Goal: Task Accomplishment & Management: Manage account settings

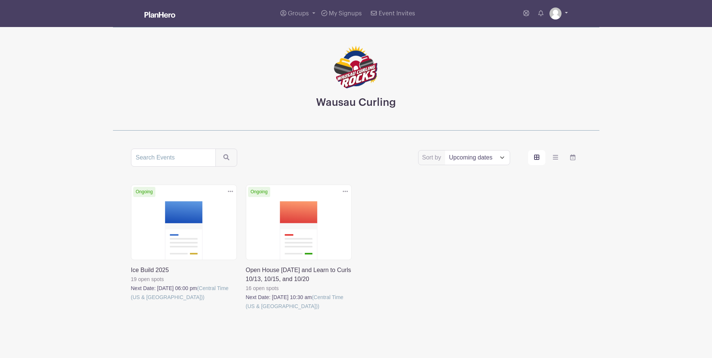
click at [559, 15] on img at bounding box center [556, 14] width 12 height 12
click at [541, 34] on link "My account" at bounding box center [537, 31] width 59 height 12
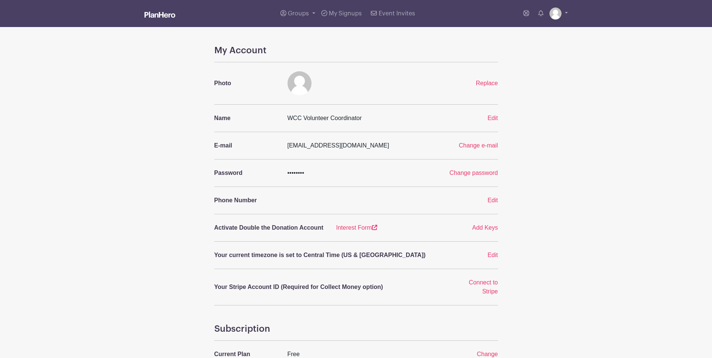
click at [539, 50] on div "My Account Photo Replace Name WCC Volunteer Coordinator Edit E-mail [EMAIL_ADDR…" at bounding box center [355, 274] width 495 height 458
click at [355, 45] on main "Groups All Groups Wausau Curling WCC's Events My Signups Event Invites My accou…" at bounding box center [356, 275] width 712 height 550
click at [294, 12] on span "Groups" at bounding box center [298, 14] width 21 height 6
click at [301, 53] on span "Wausau Curling" at bounding box center [317, 55] width 43 height 9
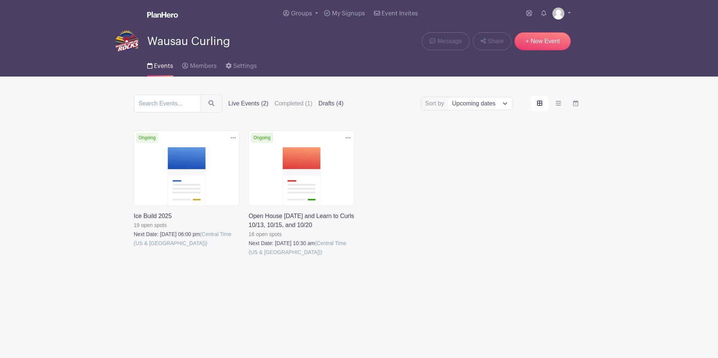
click at [328, 104] on label "Drafts (4)" at bounding box center [330, 103] width 25 height 9
click at [0, 0] on input "Drafts (4)" at bounding box center [0, 0] width 0 height 0
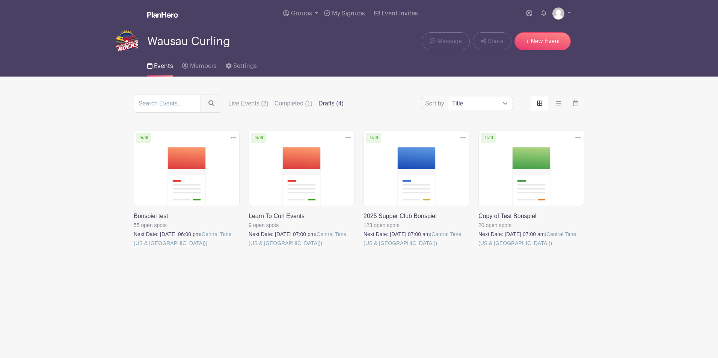
click at [363, 248] on link at bounding box center [363, 248] width 0 height 0
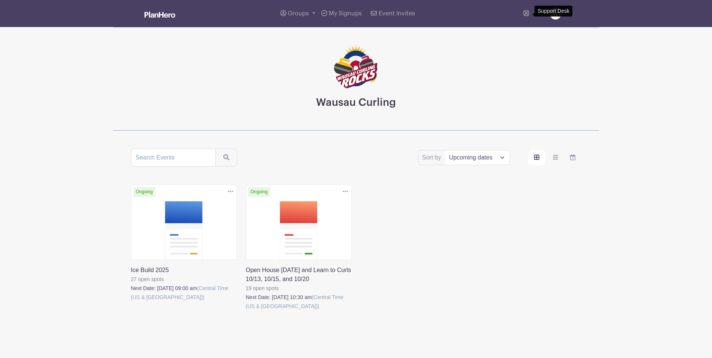
click at [131, 302] on link at bounding box center [131, 302] width 0 height 0
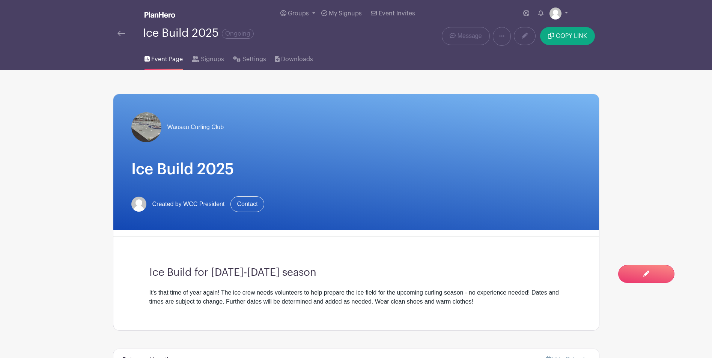
click at [120, 33] on img at bounding box center [121, 33] width 8 height 5
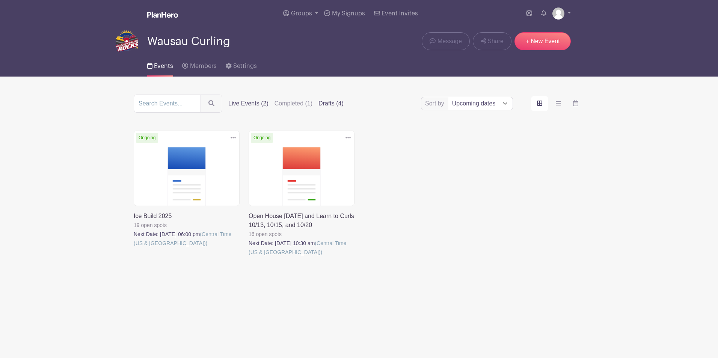
click at [333, 104] on label "Drafts (4)" at bounding box center [330, 103] width 25 height 9
click at [0, 0] on input "Drafts (4)" at bounding box center [0, 0] width 0 height 0
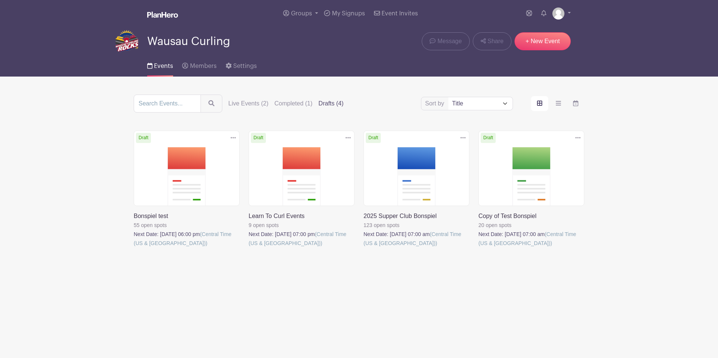
click at [248, 248] on link at bounding box center [248, 248] width 0 height 0
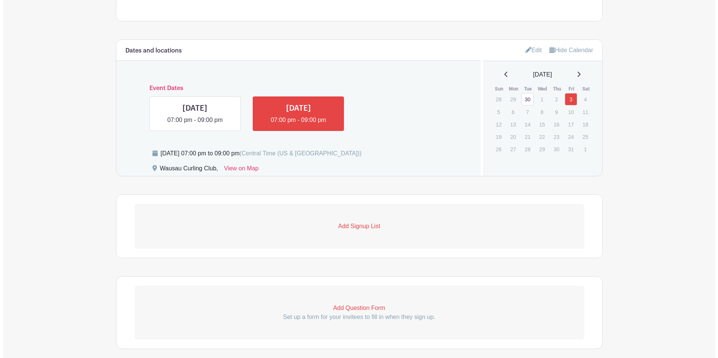
scroll to position [319, 0]
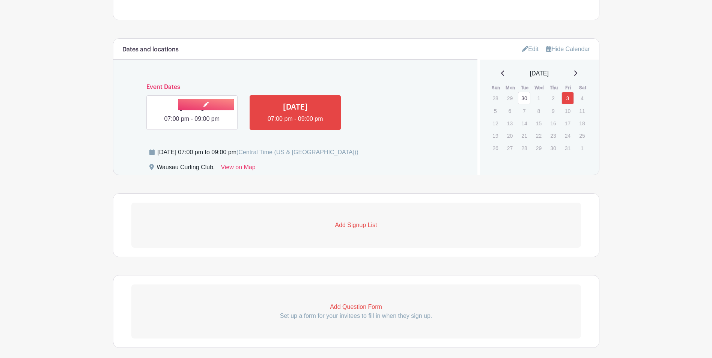
click at [192, 123] on link at bounding box center [192, 123] width 0 height 0
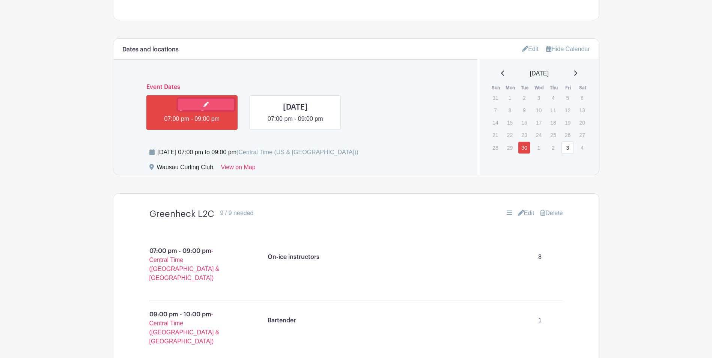
click at [206, 104] on icon at bounding box center [205, 104] width 5 height 5
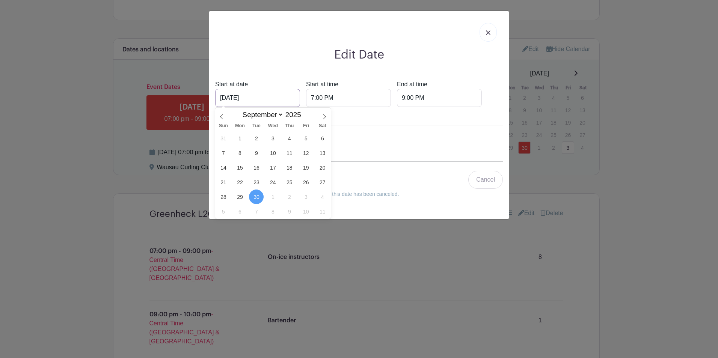
click at [265, 98] on input "Sep 30 2025" at bounding box center [257, 98] width 85 height 18
drag, startPoint x: 265, startPoint y: 98, endPoint x: 218, endPoint y: 96, distance: 46.6
click at [218, 96] on input "Sep 30 2025" at bounding box center [257, 98] width 85 height 18
click at [324, 116] on icon at bounding box center [324, 116] width 5 height 5
select select "9"
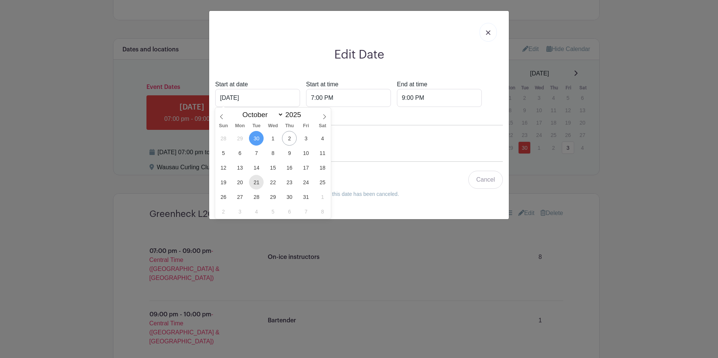
click at [253, 184] on span "21" at bounding box center [256, 182] width 15 height 15
type input "Oct 21 2025"
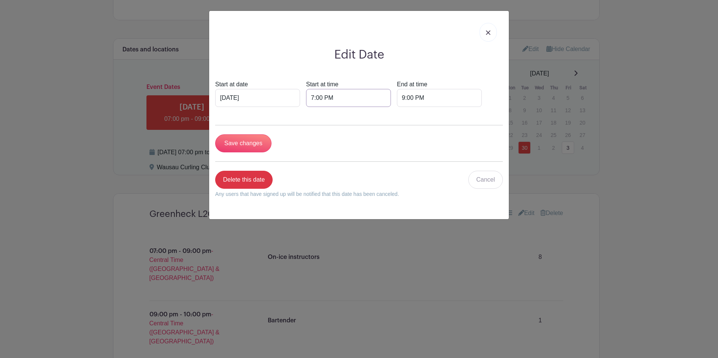
click at [353, 96] on input "7:00 PM" at bounding box center [348, 98] width 85 height 18
click at [318, 131] on div "07" at bounding box center [318, 131] width 24 height 14
click at [341, 133] on div "05" at bounding box center [345, 131] width 25 height 14
click at [366, 131] on div "00" at bounding box center [366, 131] width 24 height 14
click at [369, 131] on div "30" at bounding box center [373, 131] width 25 height 14
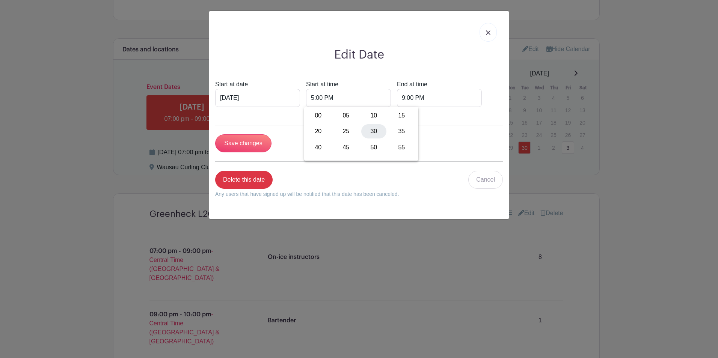
type input "5:30 PM"
click at [428, 98] on input "9:00 PM" at bounding box center [439, 98] width 85 height 18
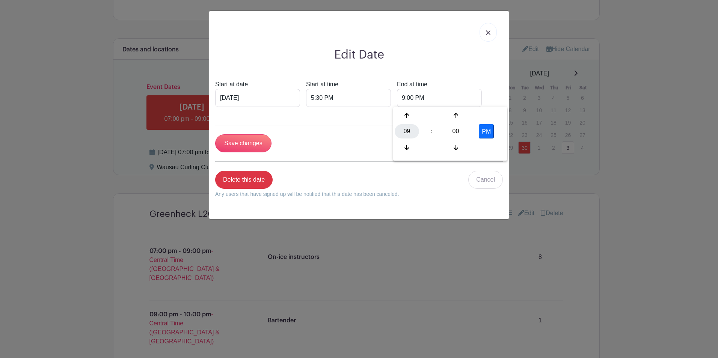
click at [407, 134] on div "09" at bounding box center [407, 131] width 24 height 14
click at [489, 131] on div "07" at bounding box center [490, 131] width 25 height 14
click at [452, 131] on div "00" at bounding box center [455, 131] width 24 height 14
click at [462, 131] on div "30" at bounding box center [462, 131] width 25 height 14
type input "7:30 PM"
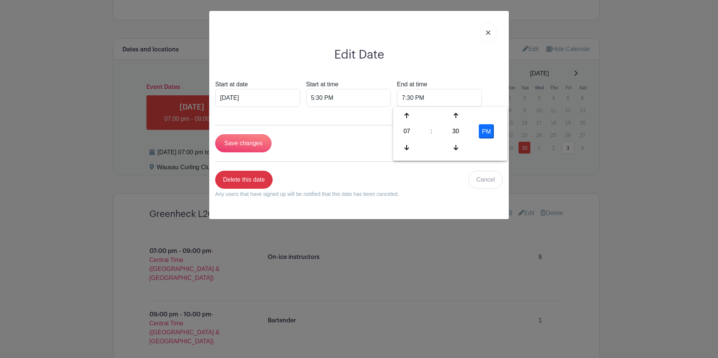
click at [354, 142] on div "Save changes" at bounding box center [359, 143] width 288 height 18
click at [254, 142] on input "Save changes" at bounding box center [243, 143] width 56 height 18
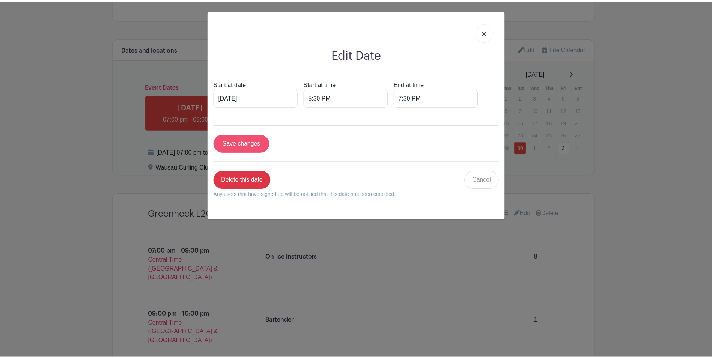
scroll to position [379, 0]
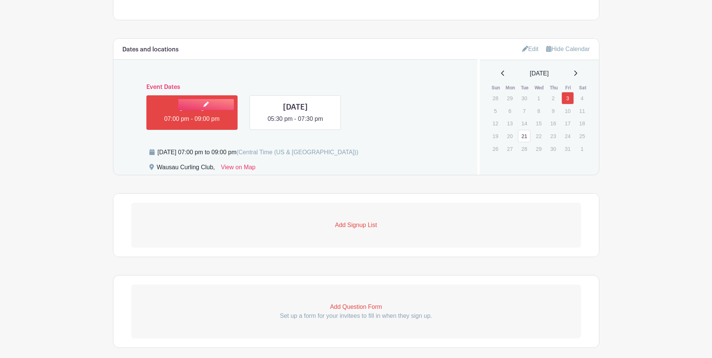
click at [192, 123] on link at bounding box center [192, 123] width 0 height 0
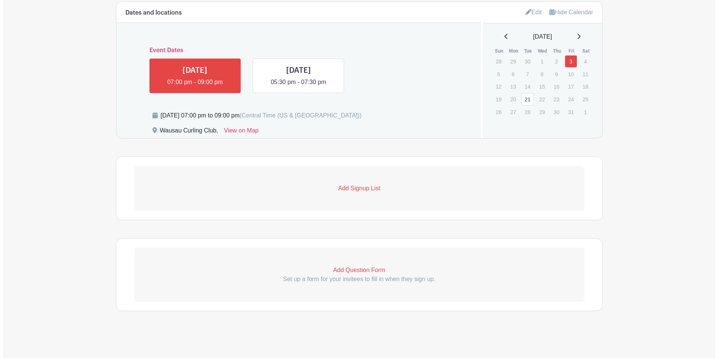
scroll to position [355, 0]
click at [201, 66] on link at bounding box center [206, 68] width 56 height 12
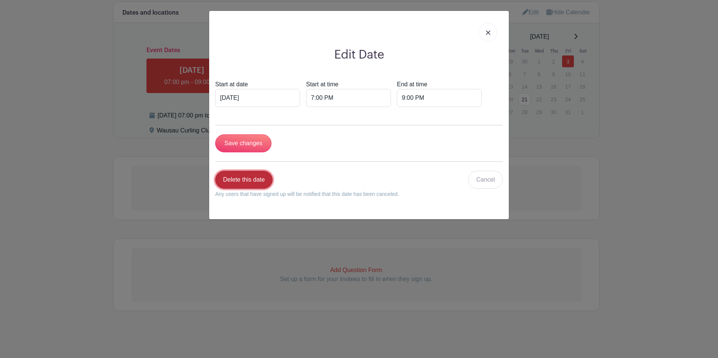
click at [239, 179] on link "Delete this date" at bounding box center [243, 180] width 57 height 18
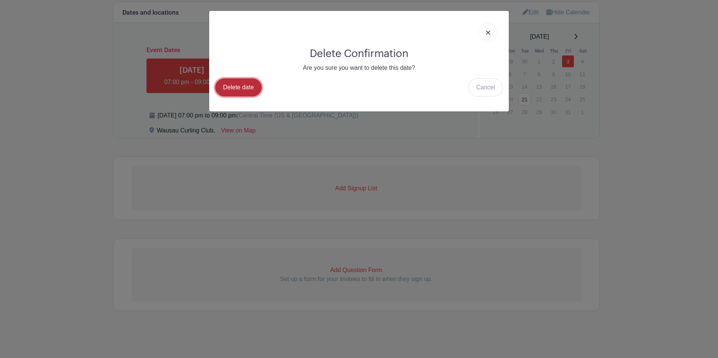
click at [239, 88] on link "Delete date" at bounding box center [238, 87] width 47 height 18
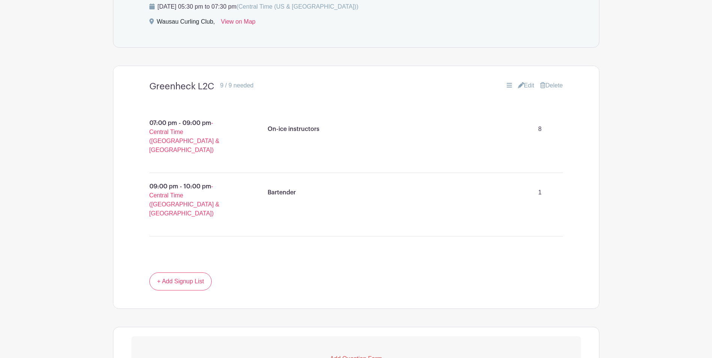
scroll to position [425, 0]
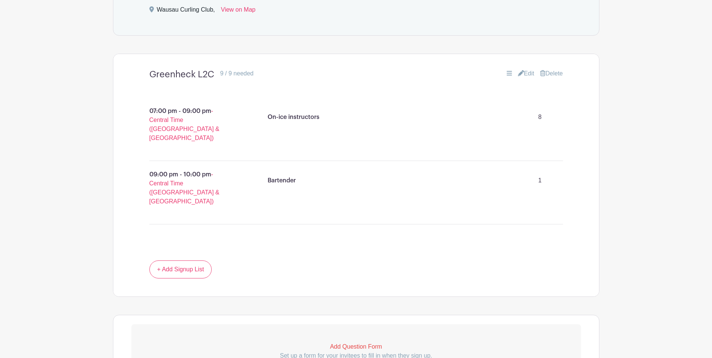
click at [526, 76] on link "Edit" at bounding box center [526, 73] width 17 height 9
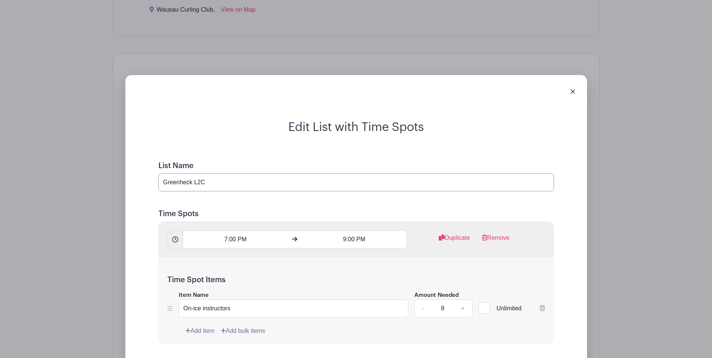
drag, startPoint x: 226, startPoint y: 184, endPoint x: 160, endPoint y: 185, distance: 66.8
click at [160, 185] on input "Greenheck L2C" at bounding box center [356, 182] width 396 height 18
type input "Sprinter Business Solutions (won a free L2C event at the Wausau Business Expo)"
click at [236, 239] on input "7:00 PM" at bounding box center [235, 239] width 105 height 18
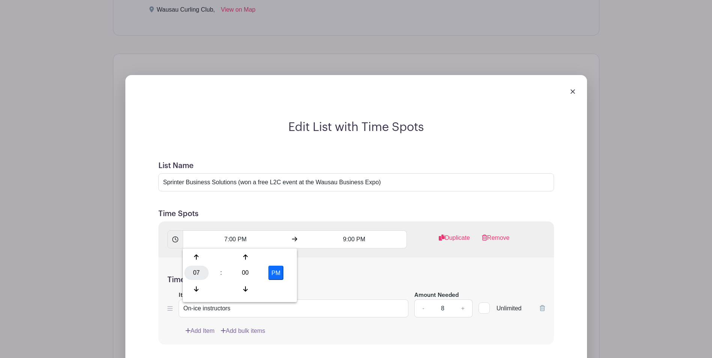
click at [196, 276] on div "07" at bounding box center [196, 273] width 24 height 14
click at [225, 277] on div "05" at bounding box center [224, 273] width 25 height 14
click at [248, 269] on div "00" at bounding box center [245, 273] width 24 height 14
click at [247, 272] on div "30" at bounding box center [252, 273] width 25 height 14
type input "5:30 PM"
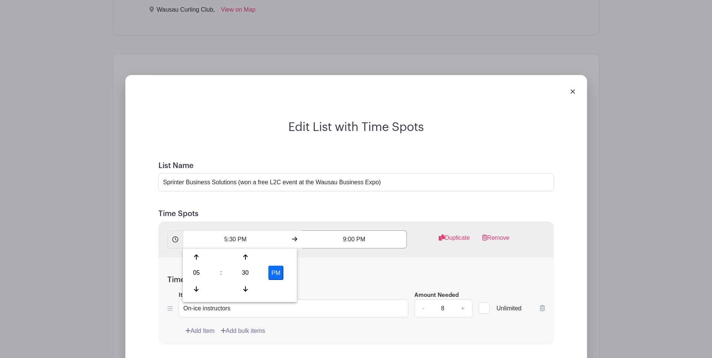
click at [359, 239] on input "9:00 PM" at bounding box center [354, 239] width 105 height 18
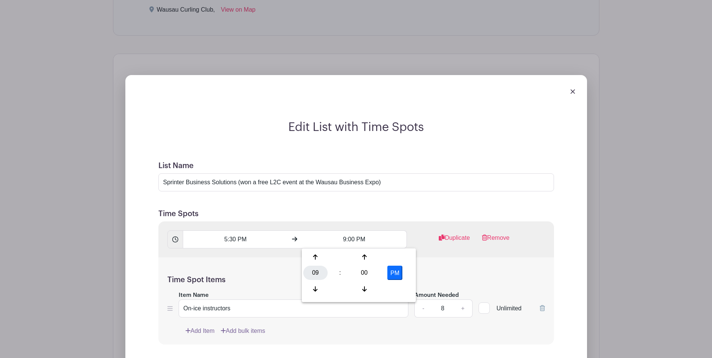
click at [315, 272] on div "09" at bounding box center [315, 273] width 24 height 14
click at [402, 273] on div "07" at bounding box center [399, 273] width 25 height 14
click at [362, 271] on div "00" at bounding box center [364, 273] width 24 height 14
click at [374, 272] on div "30" at bounding box center [371, 273] width 25 height 14
click at [447, 270] on div "Time Spot Items Item Name On-ice instructors Amount Needed - 8 + Unlimited Add …" at bounding box center [356, 300] width 396 height 87
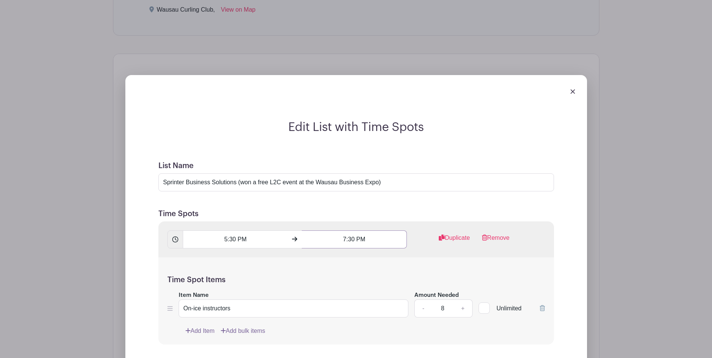
click at [369, 238] on input "7:30 PM" at bounding box center [354, 239] width 105 height 18
click at [315, 260] on icon at bounding box center [315, 257] width 5 height 6
click at [365, 272] on div "30" at bounding box center [364, 273] width 24 height 14
click at [311, 260] on div "00" at bounding box center [315, 257] width 25 height 14
click at [289, 273] on div "Time Spot Items Item Name On-ice instructors Amount Needed - 8 + Unlimited Add …" at bounding box center [356, 300] width 396 height 87
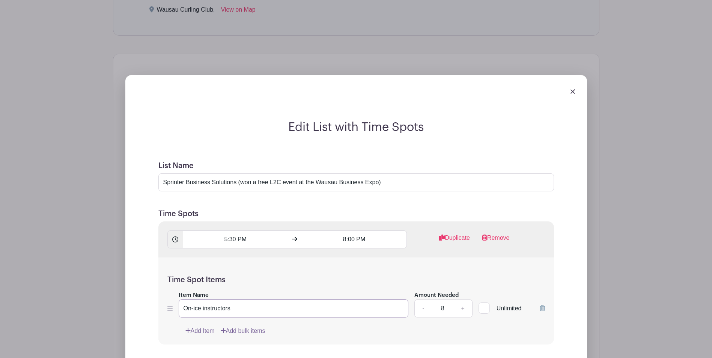
click at [267, 309] on input "On-ice instructors" at bounding box center [294, 309] width 230 height 18
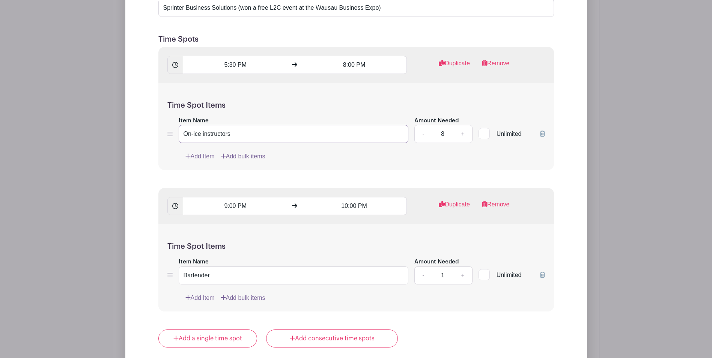
scroll to position [609, 0]
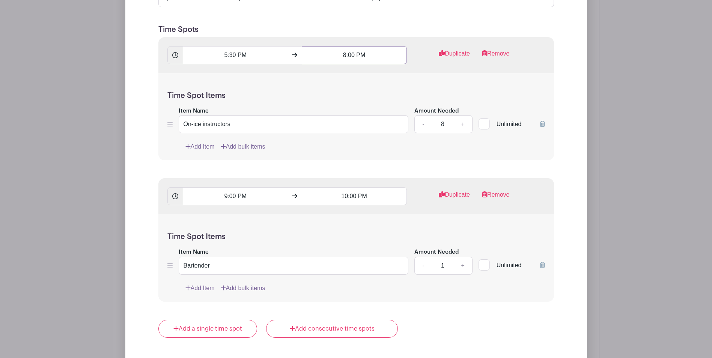
click at [351, 56] on input "8:00 PM" at bounding box center [354, 55] width 105 height 18
click at [317, 88] on div "08" at bounding box center [315, 88] width 24 height 14
click at [398, 90] on div "07" at bounding box center [399, 88] width 25 height 14
click at [364, 86] on div "00" at bounding box center [364, 88] width 24 height 14
click at [368, 85] on div "30" at bounding box center [371, 88] width 25 height 14
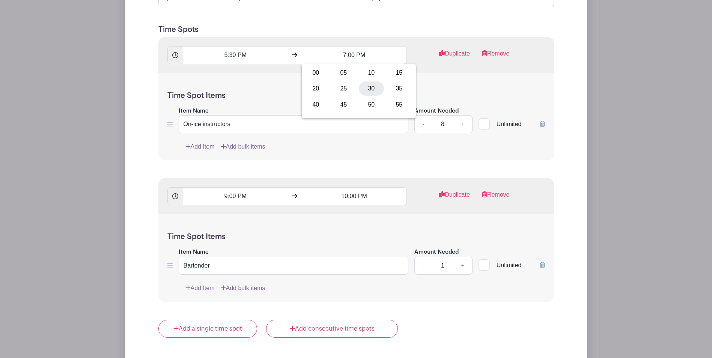
type input "7:30 PM"
click at [245, 123] on input "On-ice instructors" at bounding box center [294, 124] width 230 height 18
click at [424, 126] on link "-" at bounding box center [422, 124] width 17 height 18
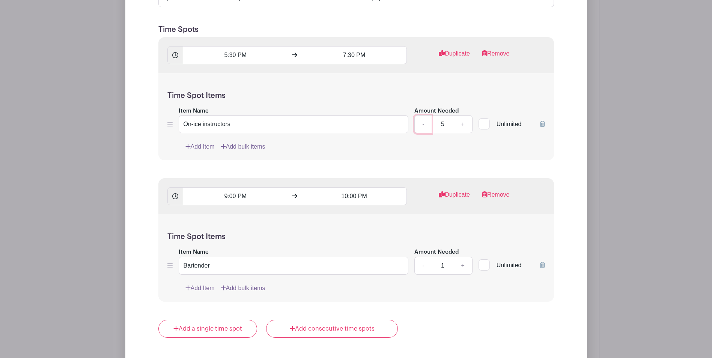
click at [424, 126] on link "-" at bounding box center [422, 124] width 17 height 18
type input "4"
click at [258, 197] on input "9:00 PM" at bounding box center [235, 196] width 105 height 18
click at [195, 228] on div "09" at bounding box center [196, 230] width 24 height 14
click at [253, 229] on div "06" at bounding box center [252, 230] width 25 height 14
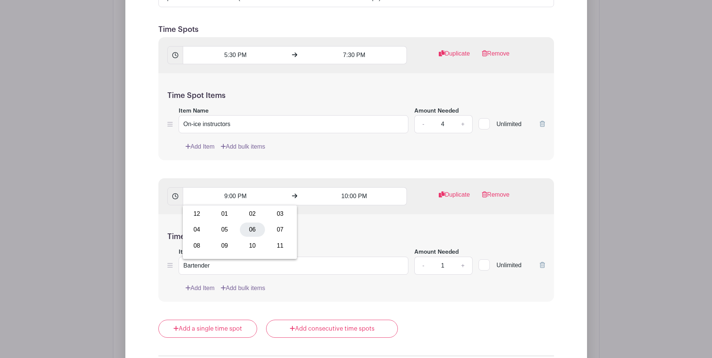
type input "6:00 PM"
click at [361, 194] on input "10:00 PM" at bounding box center [354, 196] width 105 height 18
click at [312, 229] on div "10" at bounding box center [315, 230] width 24 height 14
click at [317, 250] on div "08" at bounding box center [315, 246] width 25 height 14
type input "8:00 PM"
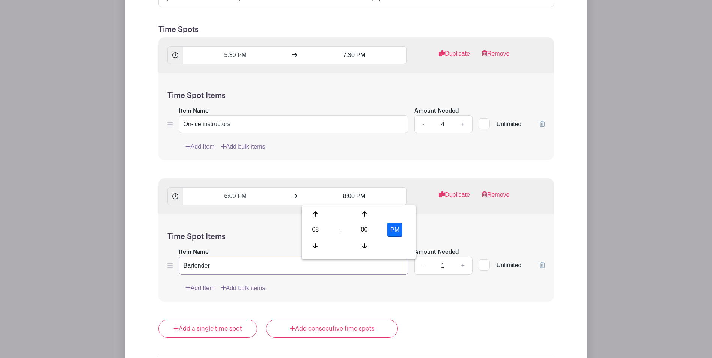
click at [243, 273] on input "Bartender" at bounding box center [294, 266] width 230 height 18
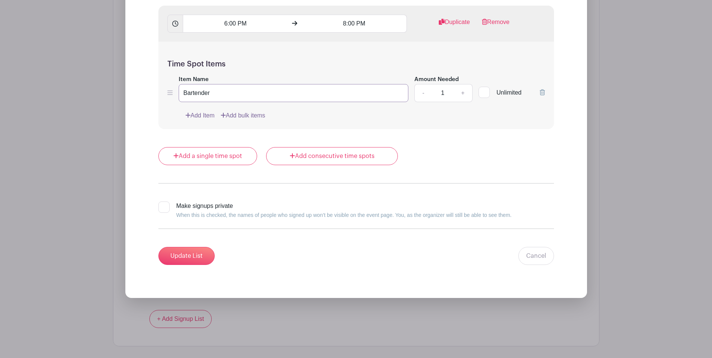
scroll to position [786, 0]
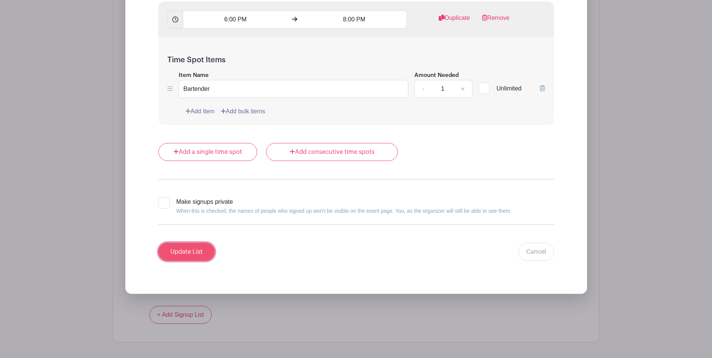
click at [190, 256] on input "Update List" at bounding box center [186, 252] width 56 height 18
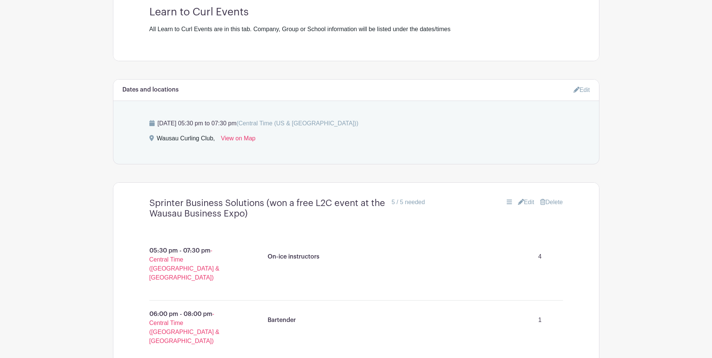
scroll to position [294, 0]
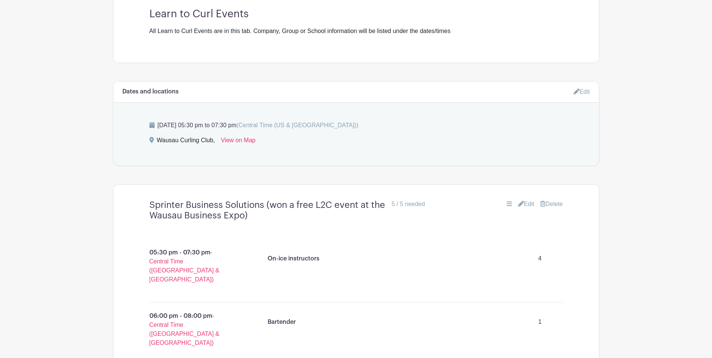
click at [524, 205] on link "Edit" at bounding box center [526, 204] width 17 height 9
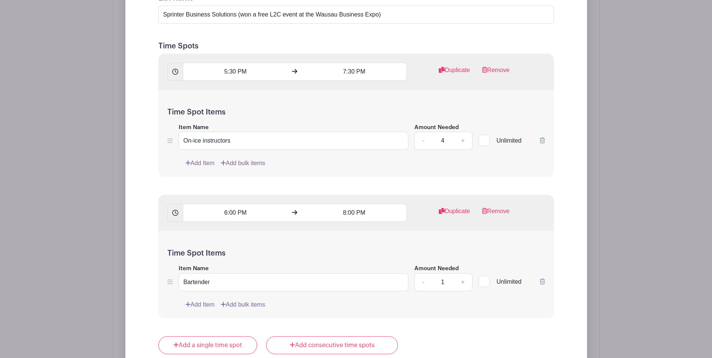
scroll to position [606, 0]
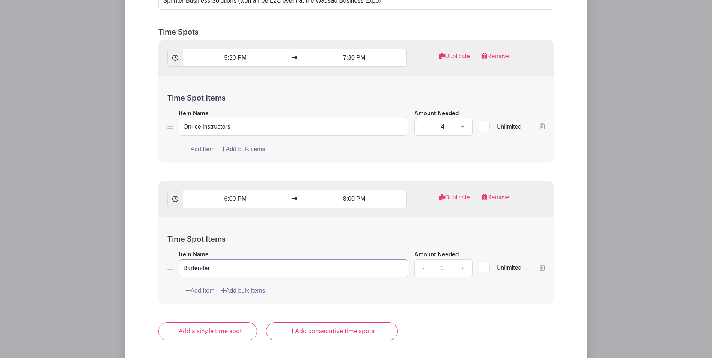
click at [184, 267] on input "Bartender" at bounding box center [294, 268] width 230 height 18
type input "Licensed Bartender"
click at [599, 244] on div "Edit List with Time Spots List Name Sprinter Business Solutions (won a free L2C…" at bounding box center [356, 183] width 486 height 604
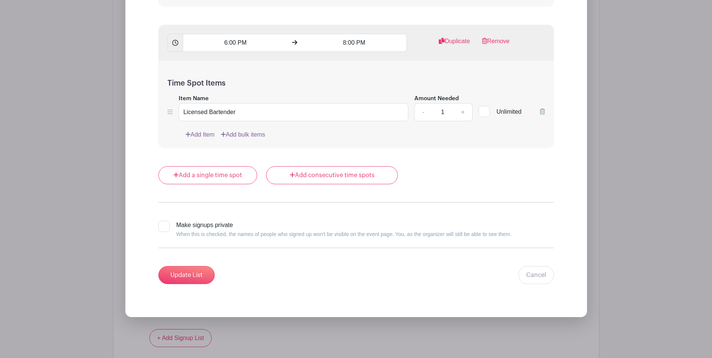
scroll to position [790, 0]
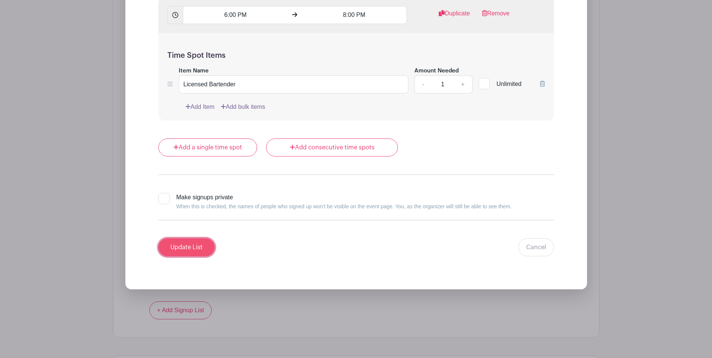
click at [182, 250] on input "Update List" at bounding box center [186, 247] width 56 height 18
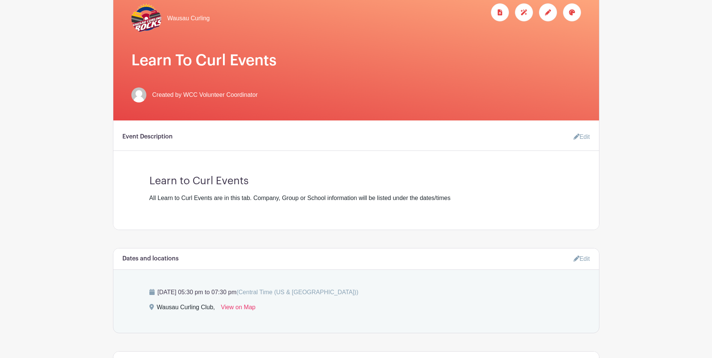
scroll to position [123, 0]
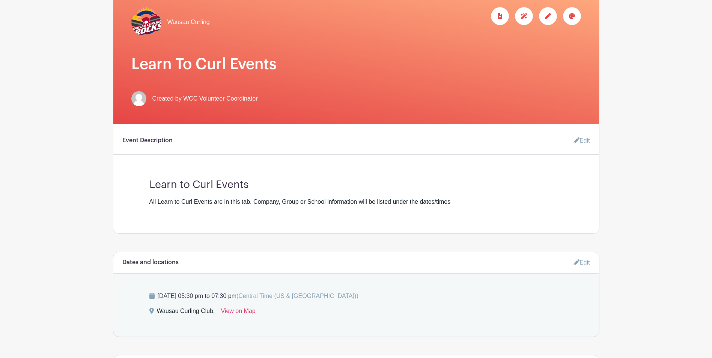
click at [435, 202] on div "All Learn to Curl Events are in this tab. Company, Group or School information …" at bounding box center [356, 201] width 414 height 9
click at [585, 143] on link "Edit" at bounding box center [579, 140] width 23 height 15
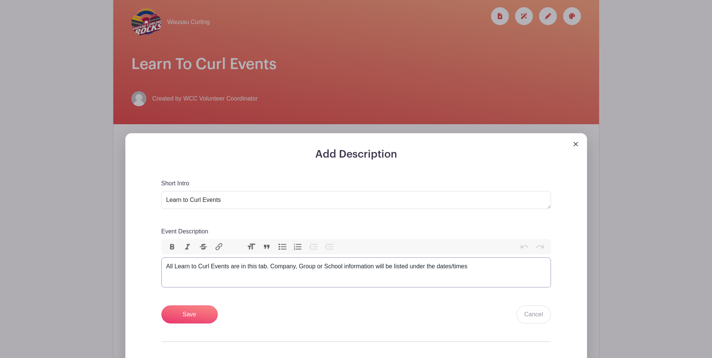
click at [476, 270] on div "All Learn to Curl Events are in this tab. Company, Group or School information …" at bounding box center [356, 266] width 380 height 9
type trix-editor "<div>All Learn to Curl Events are in this tab. Company, Group or School informa…"
click at [185, 316] on input "Save" at bounding box center [189, 315] width 56 height 18
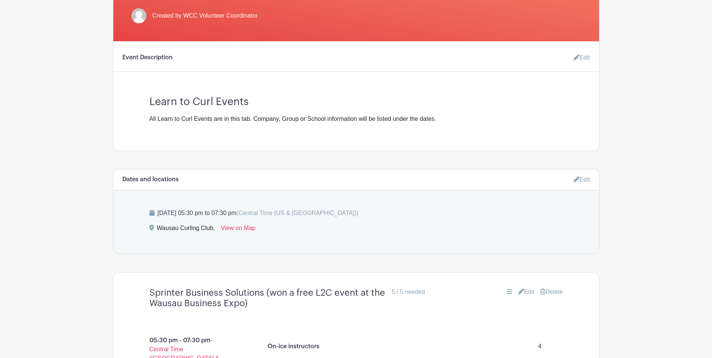
scroll to position [13, 0]
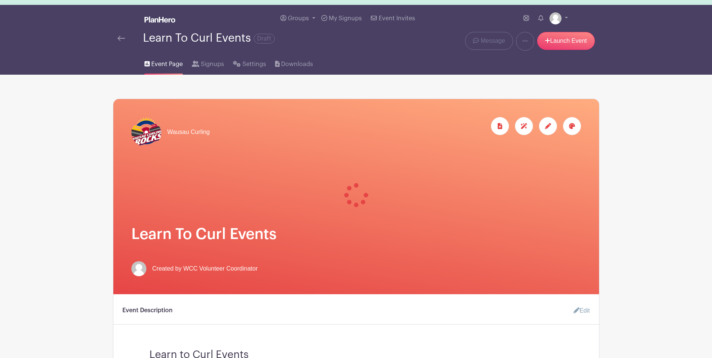
click at [123, 39] on img at bounding box center [121, 38] width 8 height 5
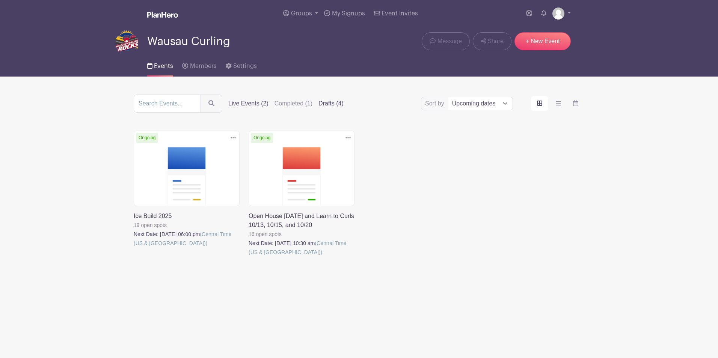
click at [337, 102] on label "Drafts (4)" at bounding box center [330, 103] width 25 height 9
click at [0, 0] on input "Drafts (4)" at bounding box center [0, 0] width 0 height 0
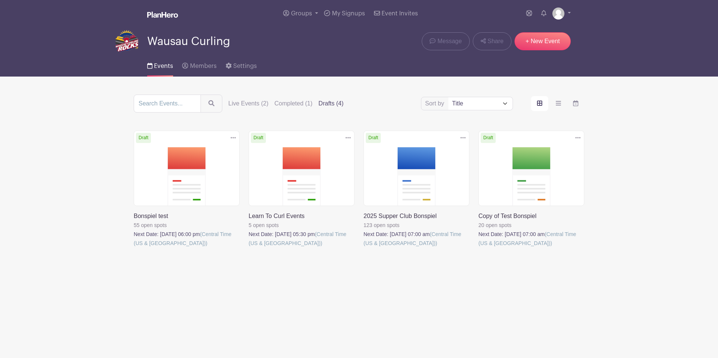
click at [248, 248] on link at bounding box center [248, 248] width 0 height 0
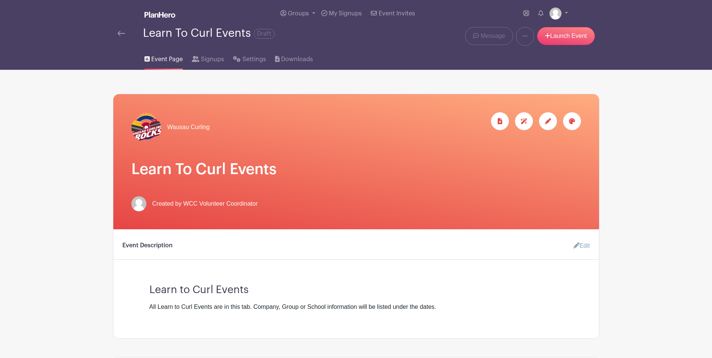
click at [121, 33] on img at bounding box center [121, 33] width 8 height 5
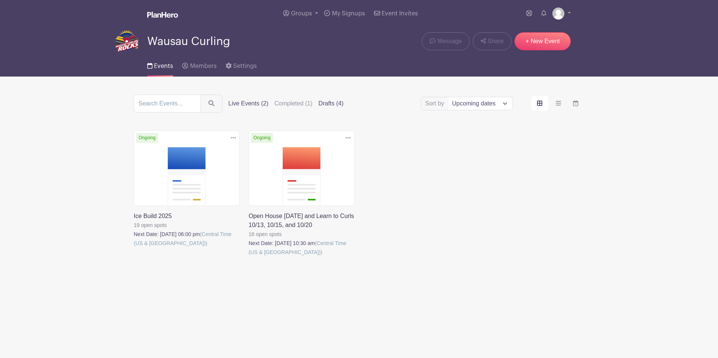
click at [331, 103] on label "Drafts (4)" at bounding box center [330, 103] width 25 height 9
click at [0, 0] on input "Drafts (4)" at bounding box center [0, 0] width 0 height 0
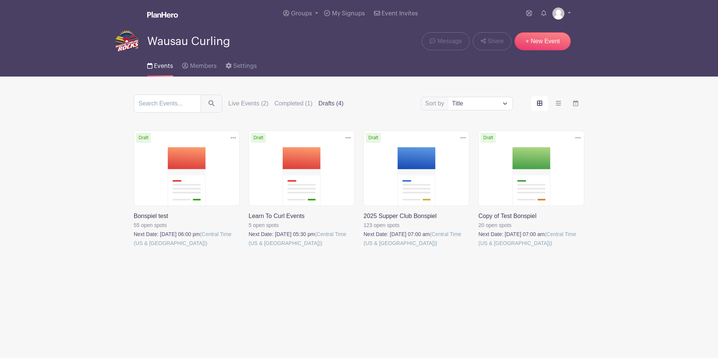
click at [248, 248] on link at bounding box center [248, 248] width 0 height 0
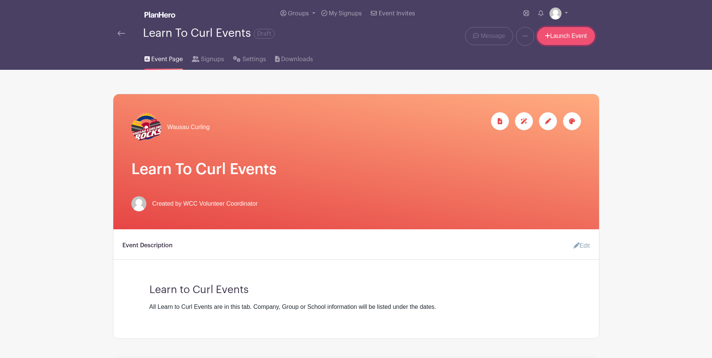
click at [559, 32] on link "Launch Event" at bounding box center [566, 36] width 58 height 18
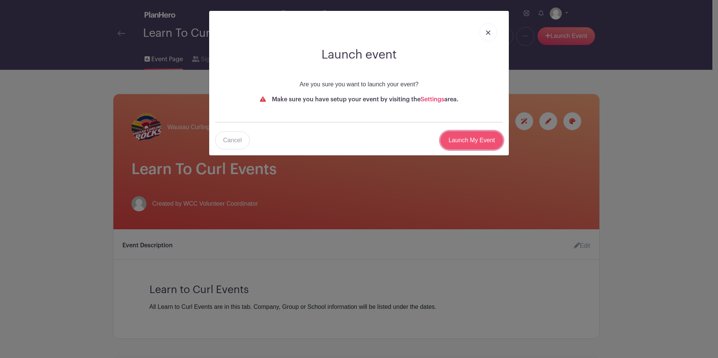
click at [454, 141] on input "Launch My Event" at bounding box center [471, 140] width 62 height 18
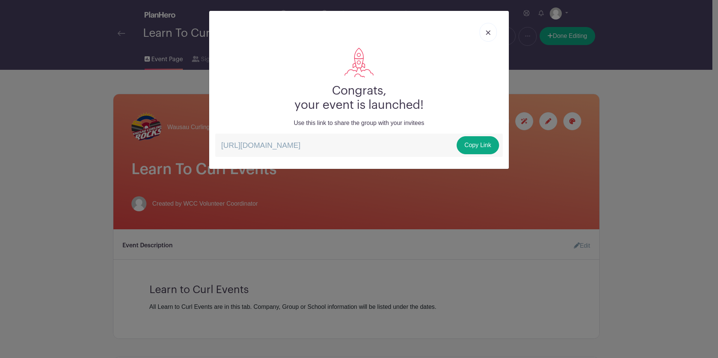
click at [490, 34] on img at bounding box center [488, 32] width 5 height 5
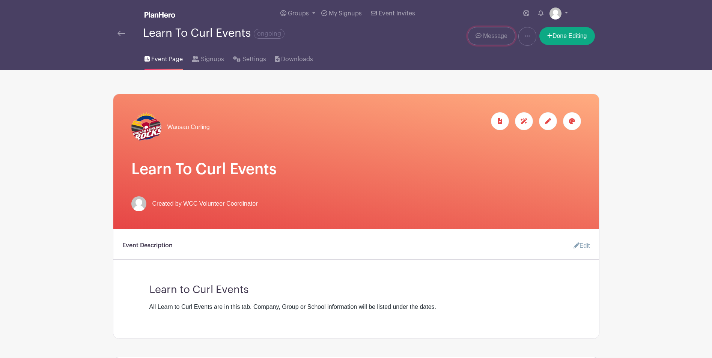
click at [483, 37] on span "Message" at bounding box center [495, 36] width 24 height 9
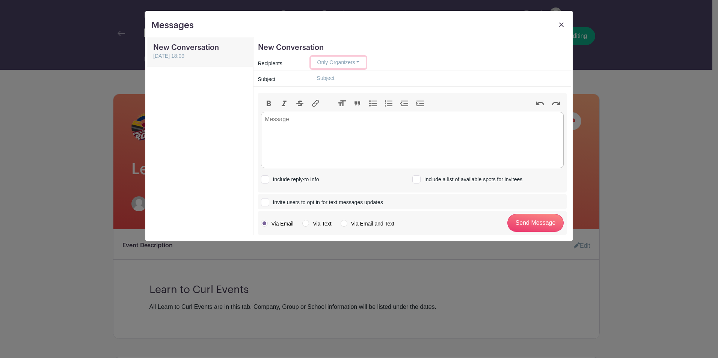
click at [355, 62] on button "Only Organizers" at bounding box center [338, 63] width 55 height 12
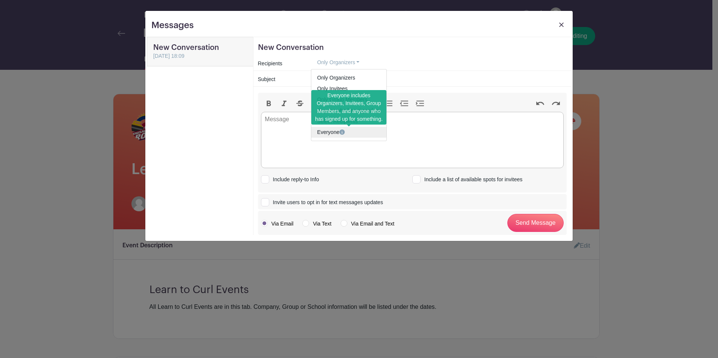
click at [333, 134] on link "Everyone" at bounding box center [348, 132] width 75 height 11
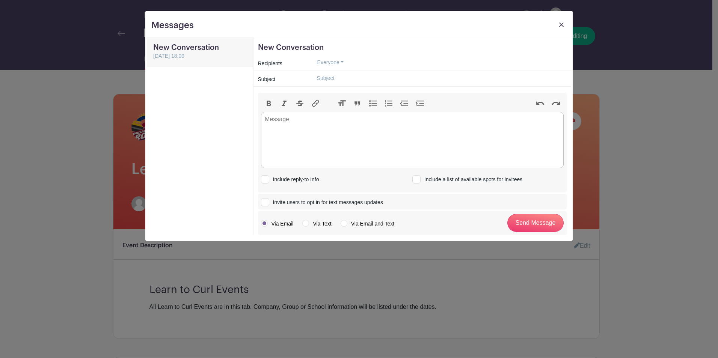
click at [336, 78] on input "text" at bounding box center [439, 78] width 256 height 12
type input "Learn to Curl event"
click at [286, 119] on trix-editor at bounding box center [412, 140] width 303 height 56
type trix-editor "<div>There is a new&nbsp;</div>"
click at [561, 24] on img at bounding box center [561, 25] width 5 height 5
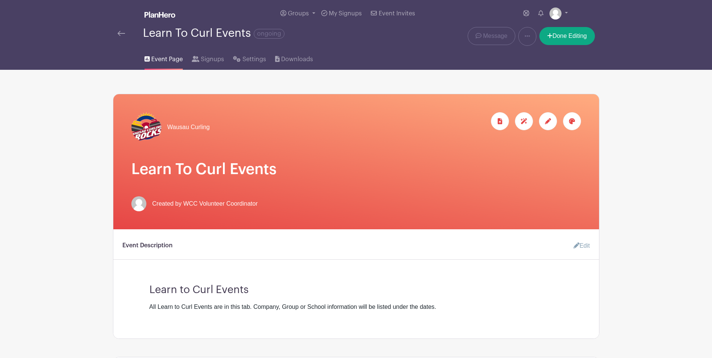
click at [117, 33] on img at bounding box center [121, 33] width 8 height 5
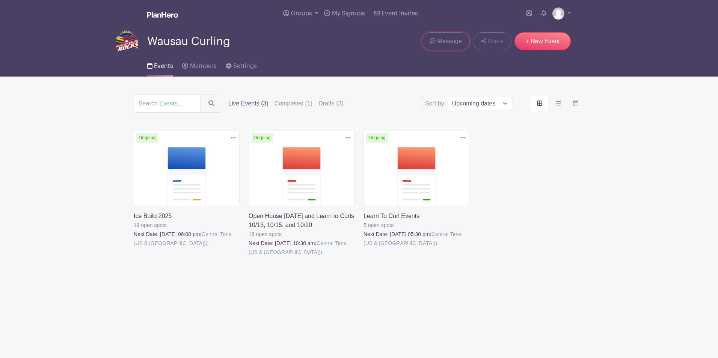
click at [447, 40] on span "Message" at bounding box center [449, 41] width 24 height 9
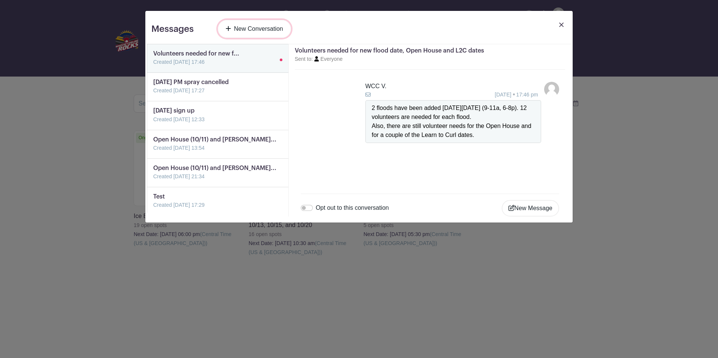
click at [250, 26] on link "New Conversation" at bounding box center [254, 29] width 73 height 18
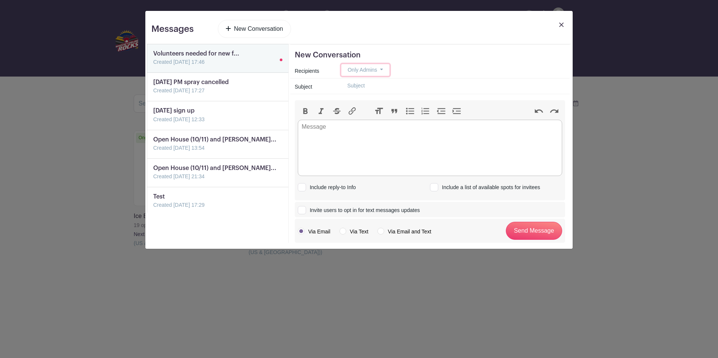
click at [378, 71] on button "Only Admins" at bounding box center [365, 70] width 48 height 12
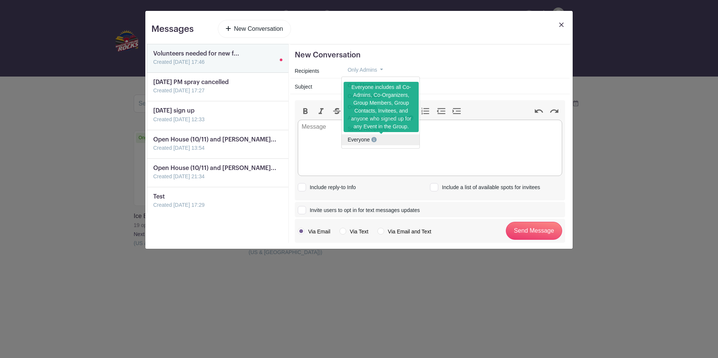
click at [364, 139] on span "Everyone" at bounding box center [359, 140] width 22 height 6
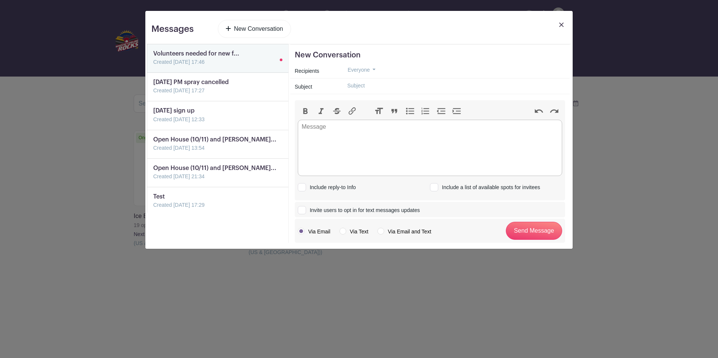
click at [362, 85] on input "text" at bounding box center [453, 86] width 224 height 12
click at [349, 82] on input "text" at bounding box center [453, 86] width 224 height 12
type input "Learn to Curl events"
click at [340, 136] on trix-editor at bounding box center [430, 148] width 264 height 56
drag, startPoint x: 402, startPoint y: 29, endPoint x: 373, endPoint y: 12, distance: 32.8
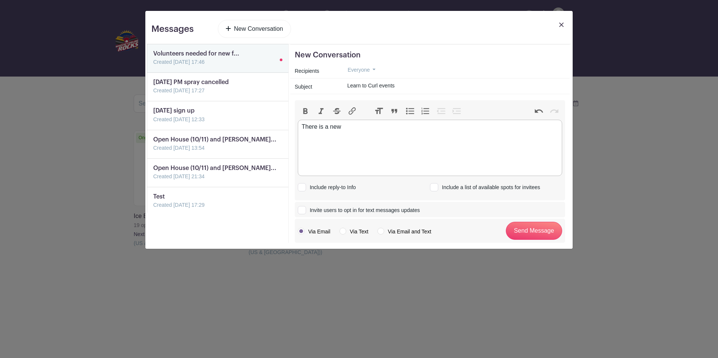
click at [373, 12] on div "Messages New Conversation Volunteers needed for new f... Created 02 Oct 2025, 1…" at bounding box center [358, 130] width 427 height 238
click at [355, 126] on div "There is a new" at bounding box center [429, 126] width 256 height 9
type trix-editor "<div>There is a new event on&nbsp;</div>"
click at [560, 24] on img at bounding box center [561, 25] width 5 height 5
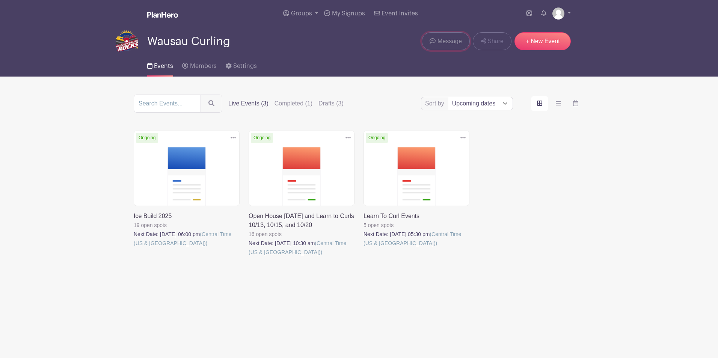
click at [441, 39] on span "Message" at bounding box center [449, 41] width 24 height 9
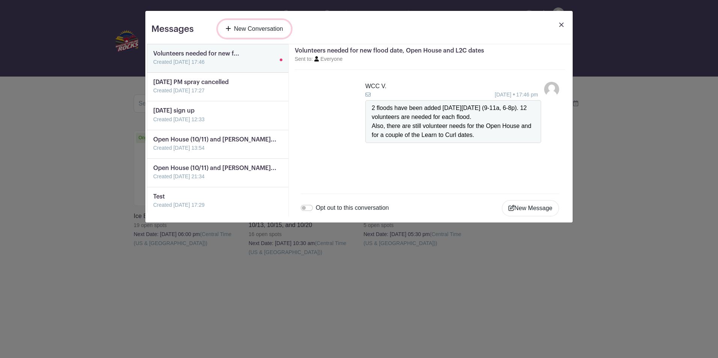
click at [270, 28] on link "New Conversation" at bounding box center [254, 29] width 73 height 18
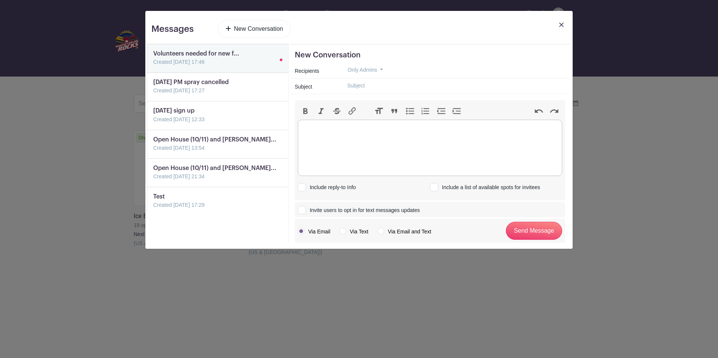
click at [325, 137] on trix-editor at bounding box center [430, 148] width 264 height 56
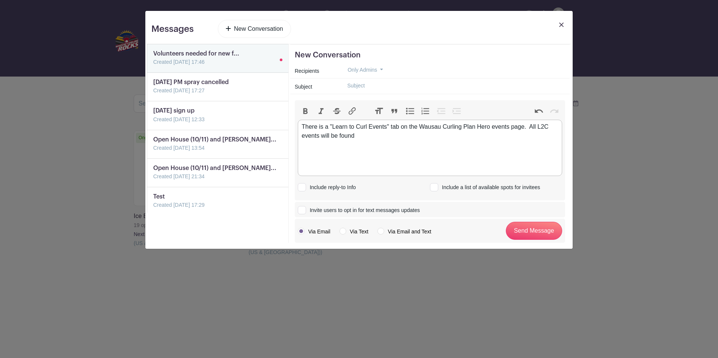
click at [537, 128] on div "There is a "Learn to Curl Events" tab on the Wausau Curling Plan Hero events pa…" at bounding box center [429, 131] width 256 height 18
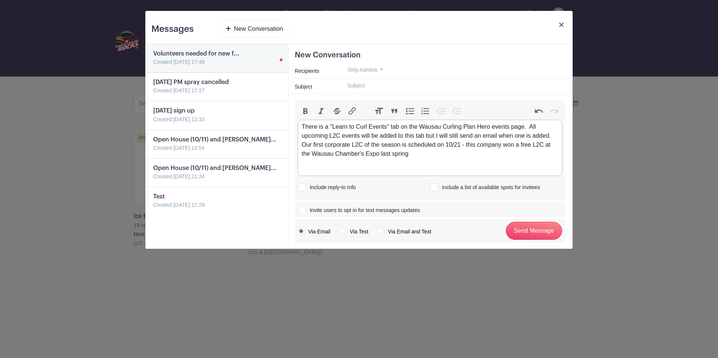
click at [500, 146] on div "There is a "Learn to Curl Events" tab on the Wausau Curling Plan Hero events pa…" at bounding box center [429, 140] width 256 height 36
click at [453, 155] on div "There is a "Learn to Curl Events" tab on the Wausau Curling Plan Hero events pa…" at bounding box center [429, 140] width 256 height 36
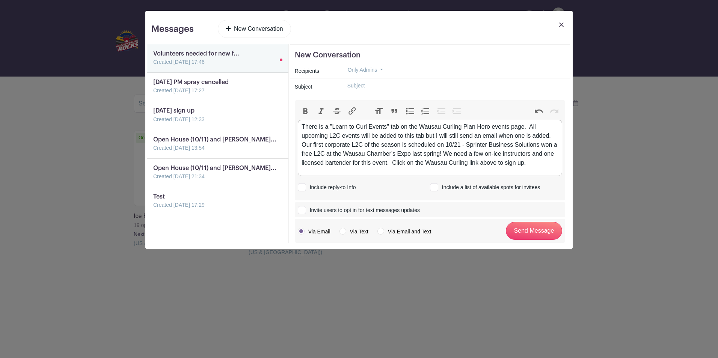
type trix-editor "<div>There is a "Learn to Curl Events" tab on the Wausau Curling Plan Hero even…"
click at [375, 70] on span "Only Admins" at bounding box center [363, 70] width 30 height 6
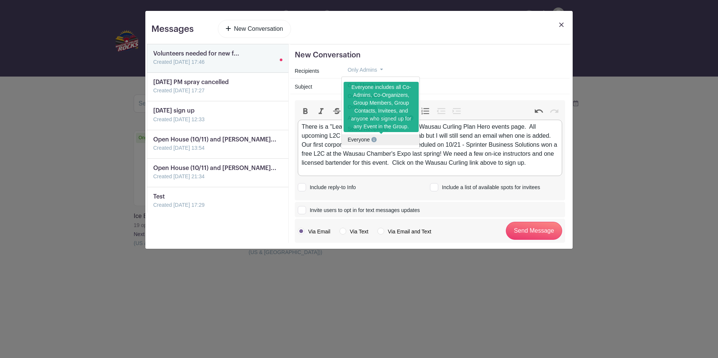
click at [368, 139] on span "Everyone" at bounding box center [359, 140] width 22 height 6
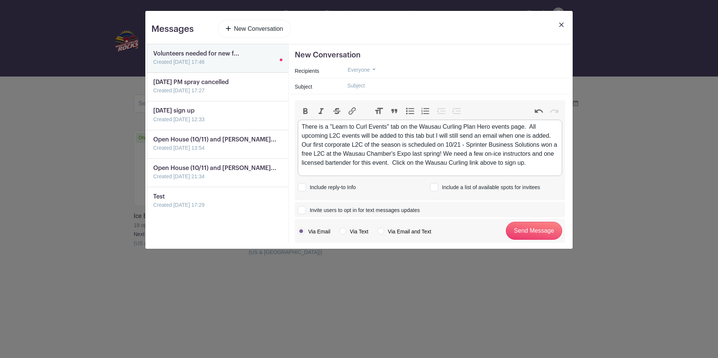
click at [364, 88] on input "text" at bounding box center [453, 86] width 224 height 12
type input "Learn to Curl event"
click at [474, 136] on div "There is a "Learn to Curl Events" tab on the Wausau Curling Plan Hero events pa…" at bounding box center [429, 144] width 256 height 45
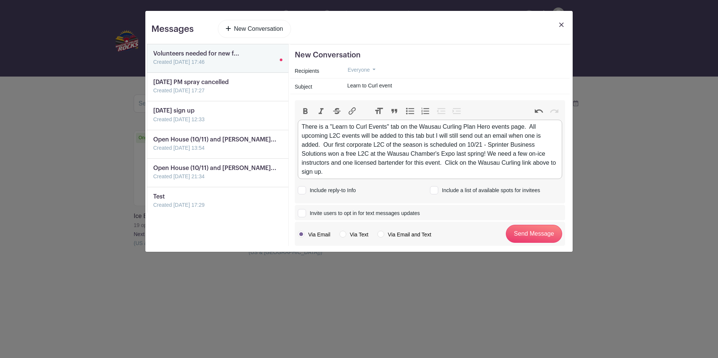
click at [533, 137] on div "There is a "Learn to Curl Events" tab on the Wausau Curling Plan Hero events pa…" at bounding box center [429, 149] width 256 height 54
click at [433, 136] on div "There is a "Learn to Curl Events" tab on the Wausau Curling Plan Hero events pa…" at bounding box center [429, 149] width 256 height 54
click at [451, 136] on div "There is a "Learn to Curl Events" tab on the Wausau Curling Plan Hero events pa…" at bounding box center [429, 149] width 256 height 54
click at [324, 144] on div "There is a "Learn to Curl Events" tab on the Wausau Curling Plan Hero events pa…" at bounding box center [429, 149] width 256 height 54
type trix-editor "<div>There is a "Learn to Curl Events" tab on the Wausau Curling Plan Hero even…"
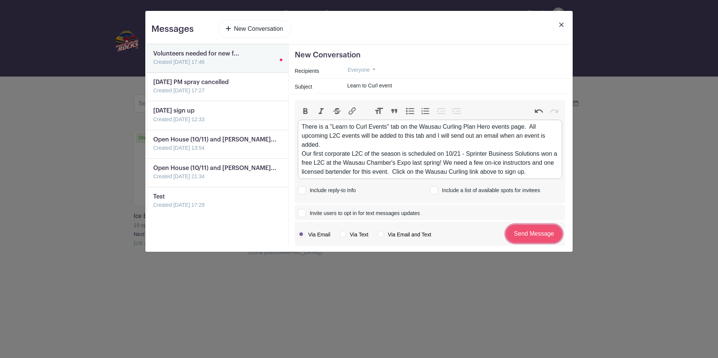
click at [533, 235] on input "Send Message" at bounding box center [534, 234] width 56 height 18
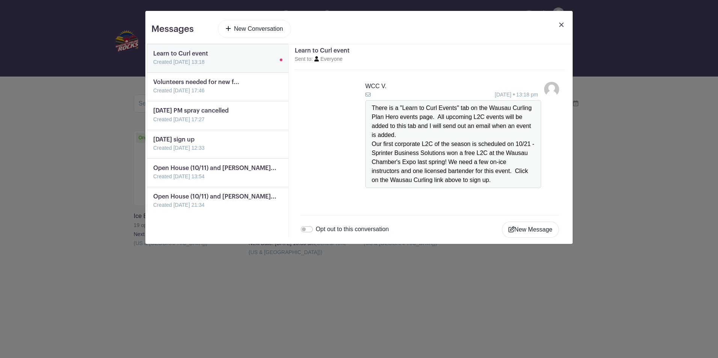
click at [562, 25] on img at bounding box center [561, 25] width 5 height 5
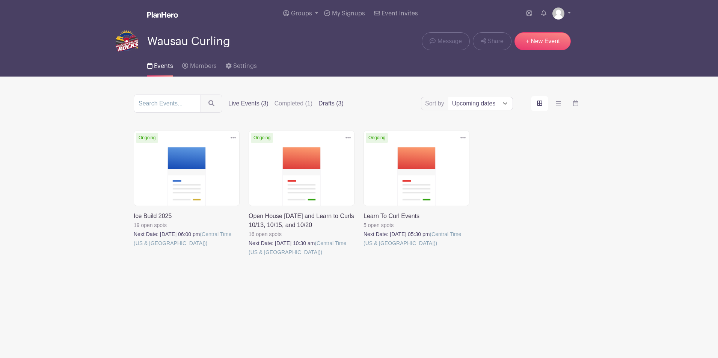
click at [330, 103] on label "Drafts (3)" at bounding box center [330, 103] width 25 height 9
click at [0, 0] on input "Drafts (3)" at bounding box center [0, 0] width 0 height 0
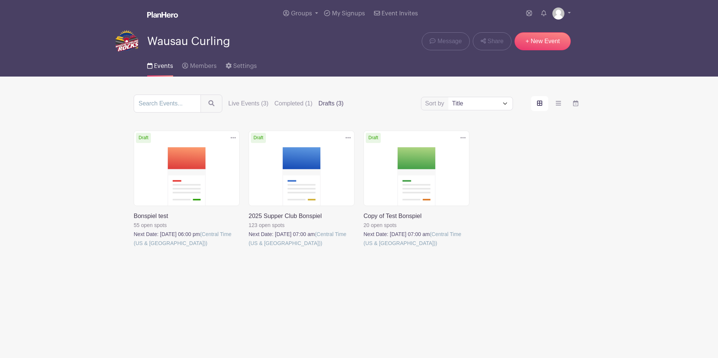
click at [248, 248] on link at bounding box center [248, 248] width 0 height 0
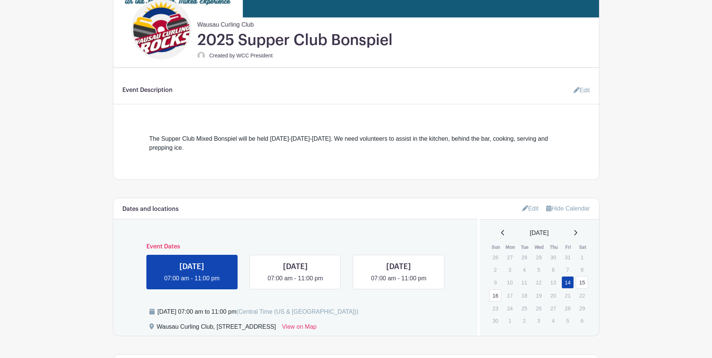
scroll to position [237, 0]
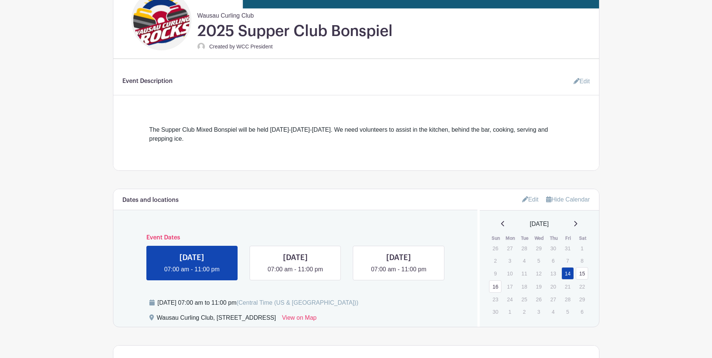
click at [581, 80] on link "Edit" at bounding box center [579, 81] width 23 height 15
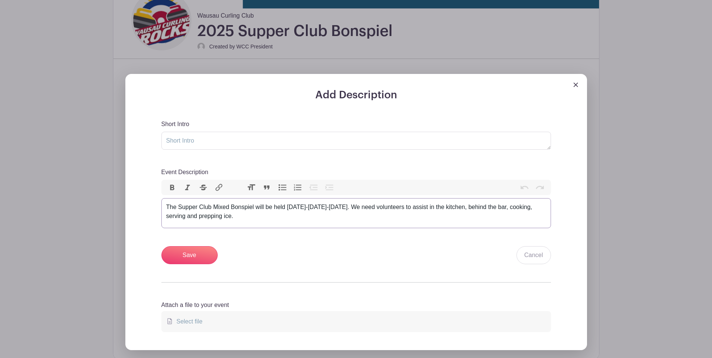
click at [508, 207] on div "The Supper Club Mixed Bonspiel will be held [DATE]-[DATE]-[DATE]. We need volun…" at bounding box center [356, 212] width 380 height 18
type trix-editor "<div>The Supper Club Mixed Bonspiel will be held Friday-Sunday, November 14-16,…"
click at [277, 138] on textarea "Short Intro" at bounding box center [356, 141] width 390 height 18
type textarea "Supper Club Bonspiel"
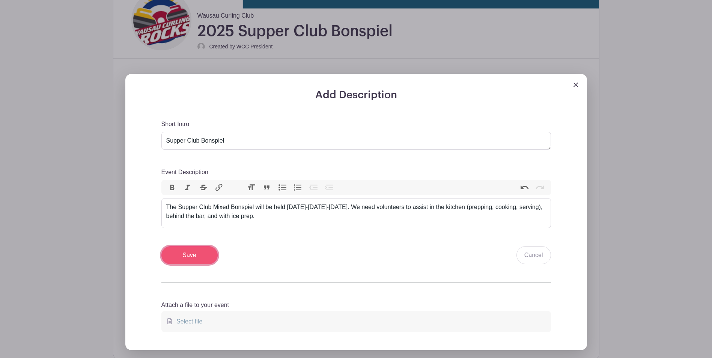
click at [193, 253] on input "Save" at bounding box center [189, 255] width 56 height 18
